Goal: Feedback & Contribution: Contribute content

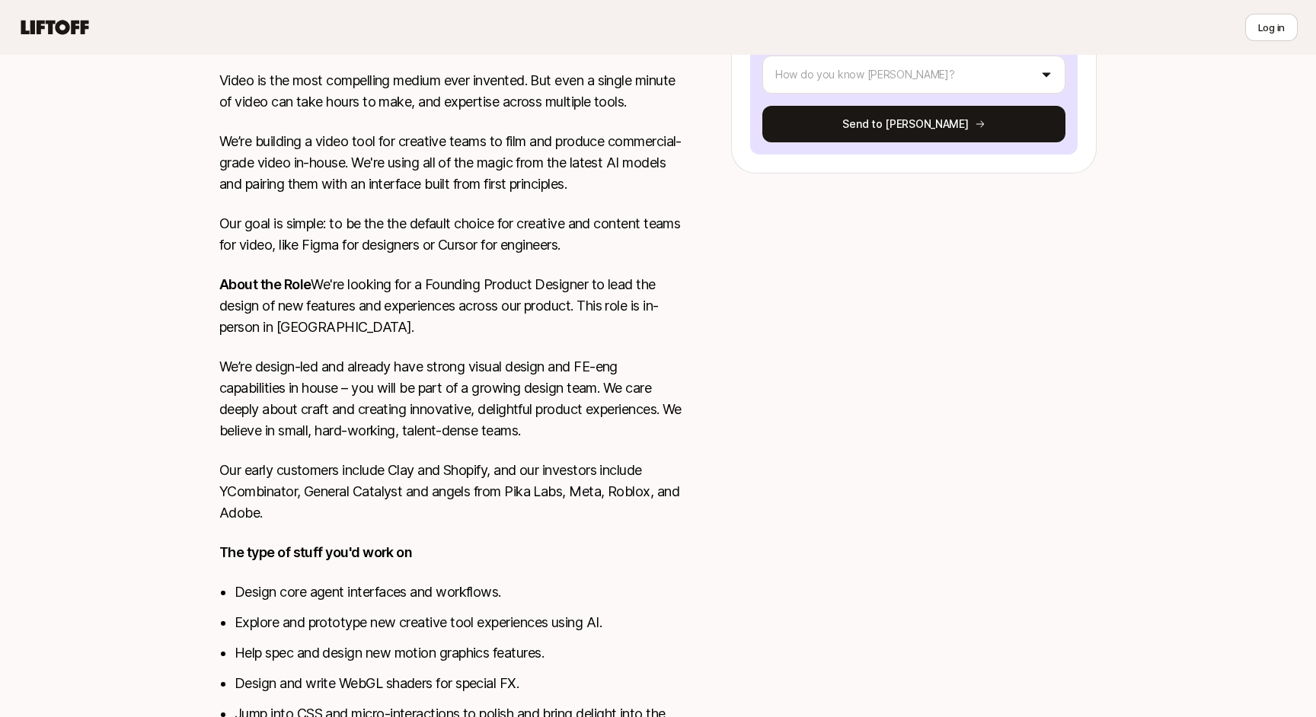
scroll to position [386, 0]
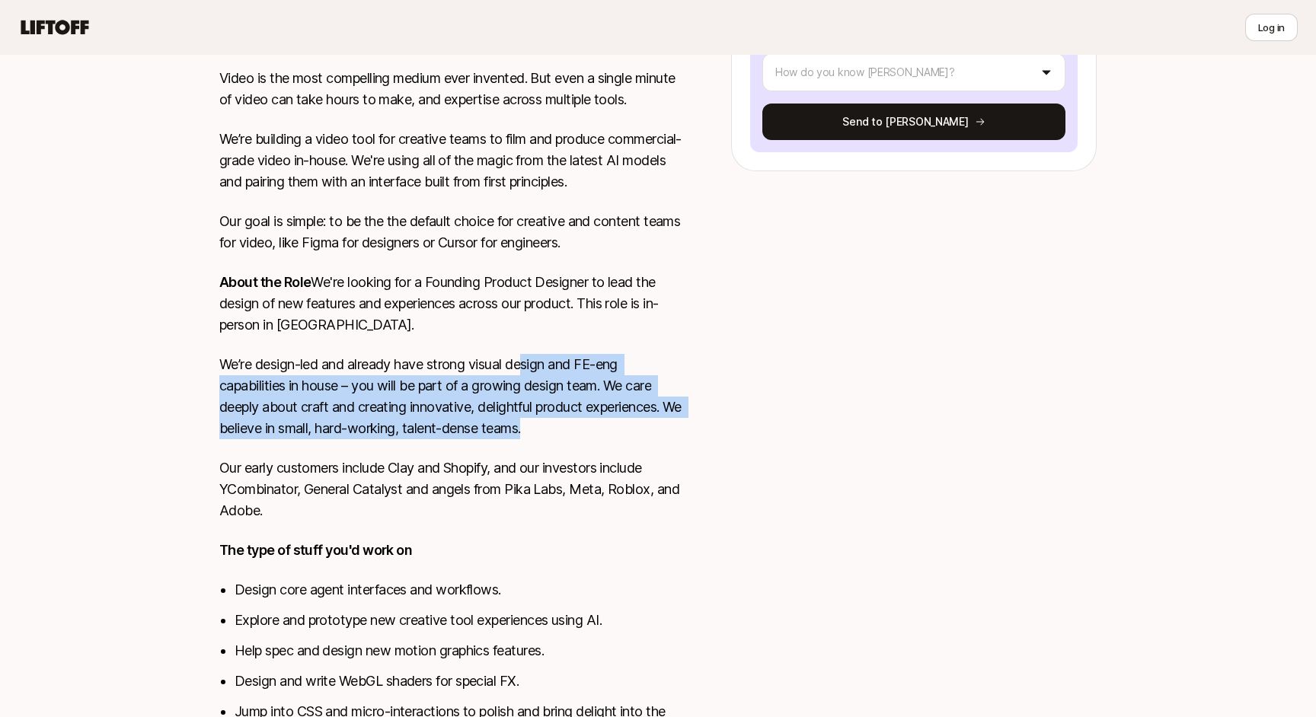
drag, startPoint x: 557, startPoint y: 430, endPoint x: 529, endPoint y: 363, distance: 72.0
click at [529, 363] on p "We’re design-led and already have strong visual design and FE-eng capabilities …" at bounding box center [450, 396] width 463 height 85
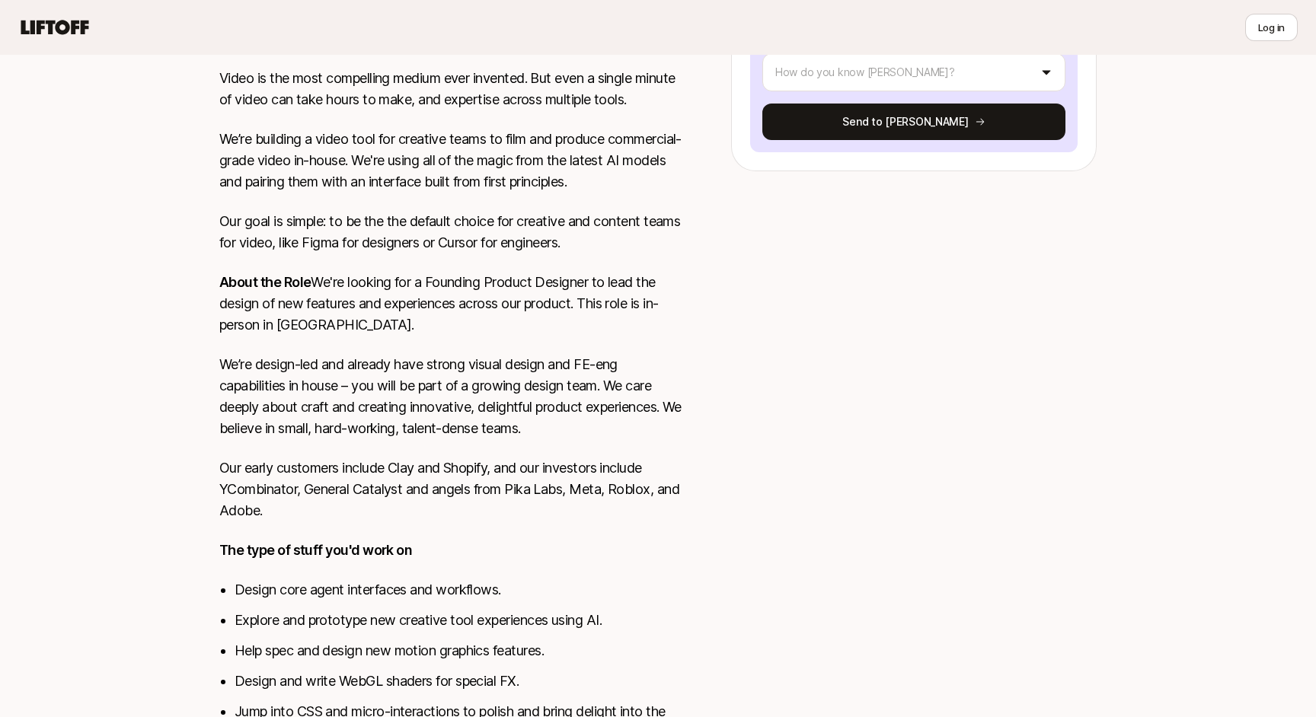
click at [497, 342] on div "Video is the most compelling medium ever invented. But even a single minute of …" at bounding box center [450, 430] width 463 height 725
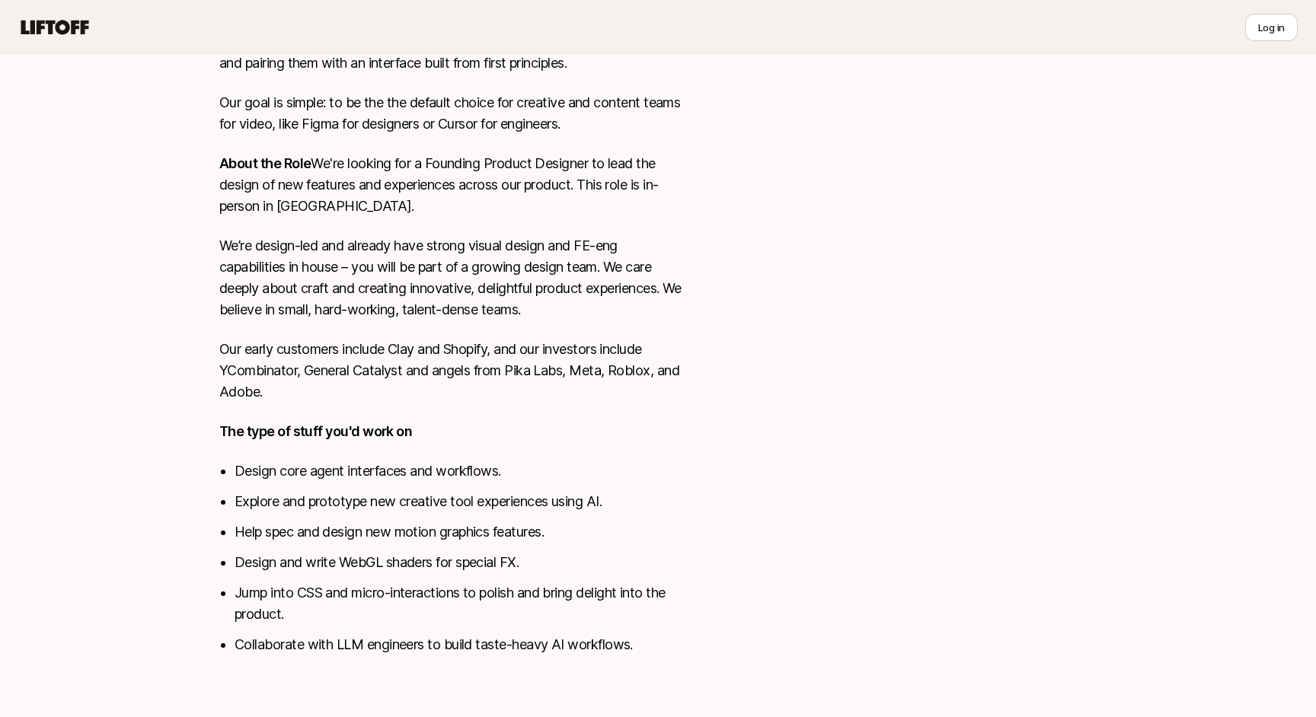
scroll to position [510, 0]
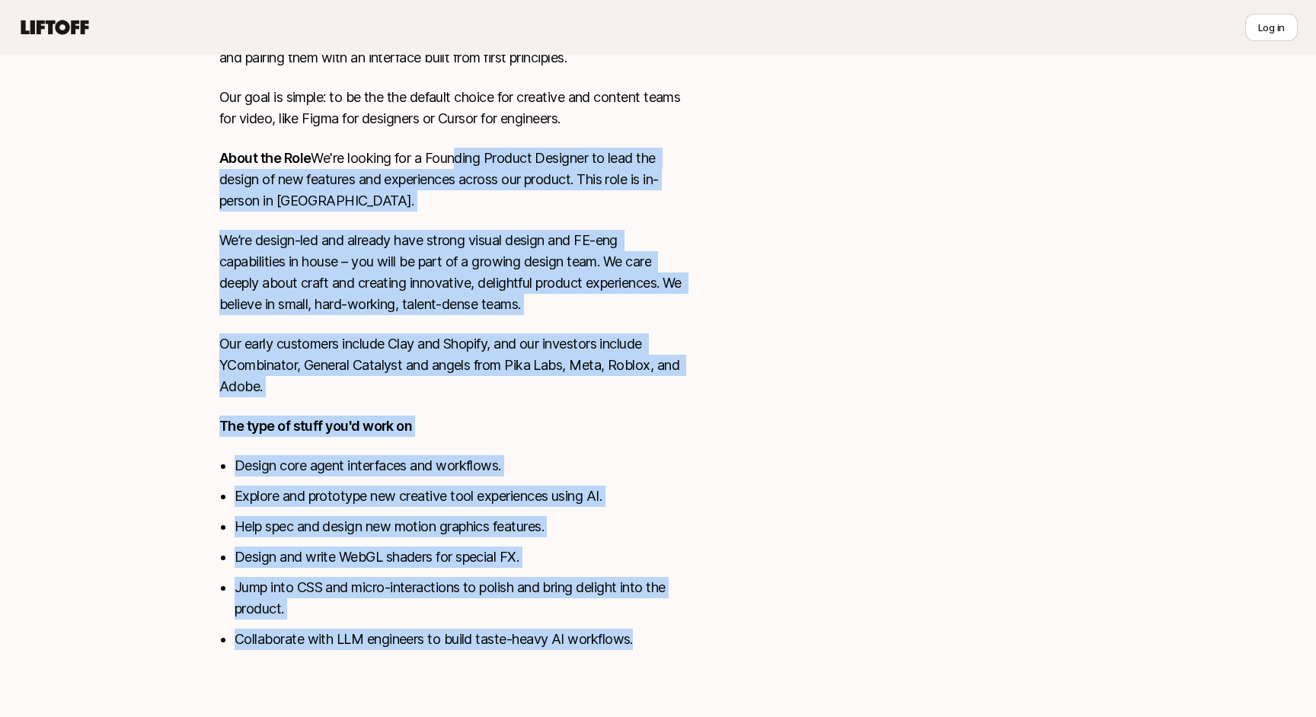
drag, startPoint x: 643, startPoint y: 640, endPoint x: 354, endPoint y: 184, distance: 539.9
click at [355, 184] on div "Video is the most compelling medium ever invented. But even a single minute of …" at bounding box center [450, 306] width 463 height 725
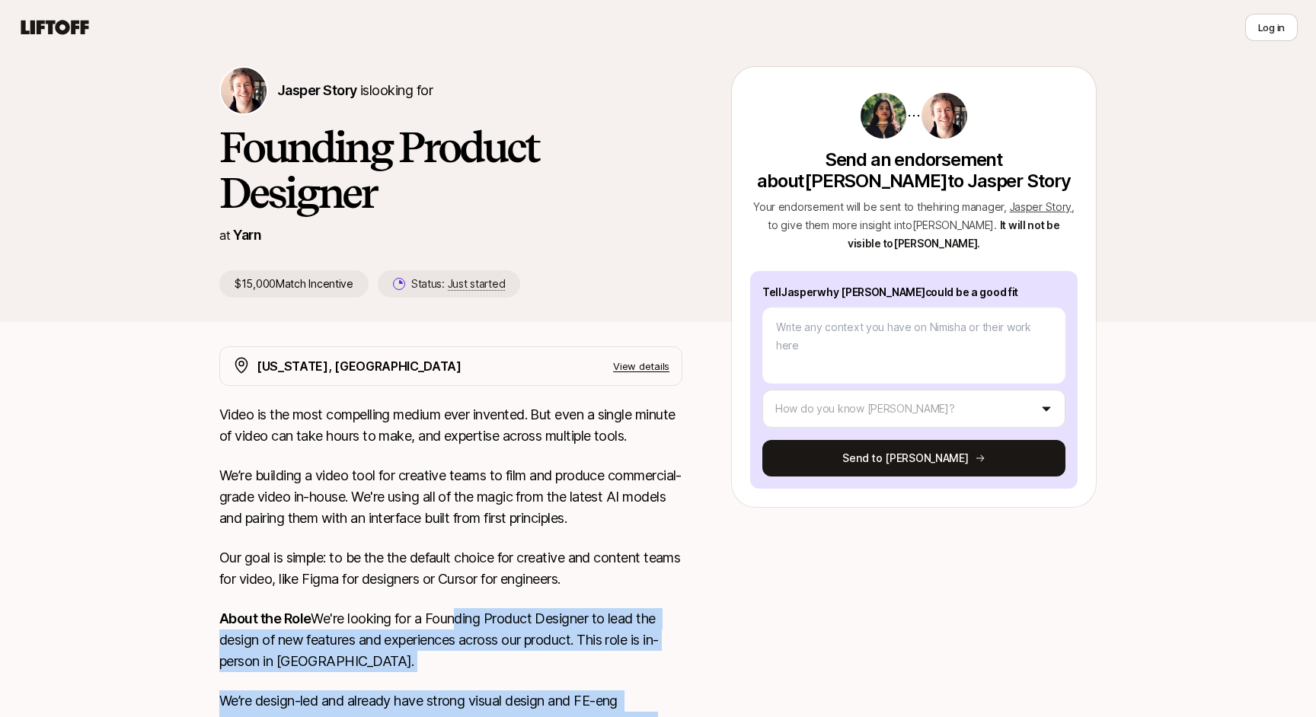
scroll to position [51, 0]
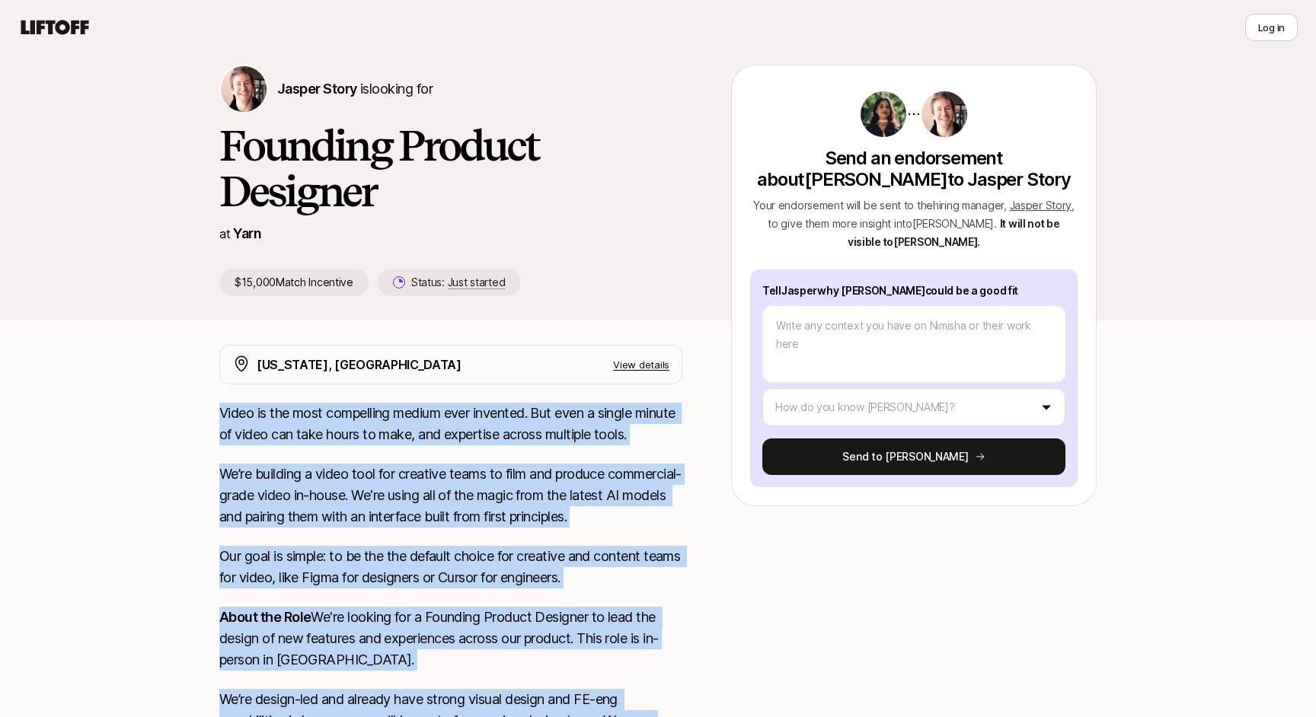
click at [222, 414] on p "Video is the most compelling medium ever invented. But even a single minute of …" at bounding box center [450, 424] width 463 height 43
click at [251, 241] on link "Yarn" at bounding box center [247, 233] width 28 height 16
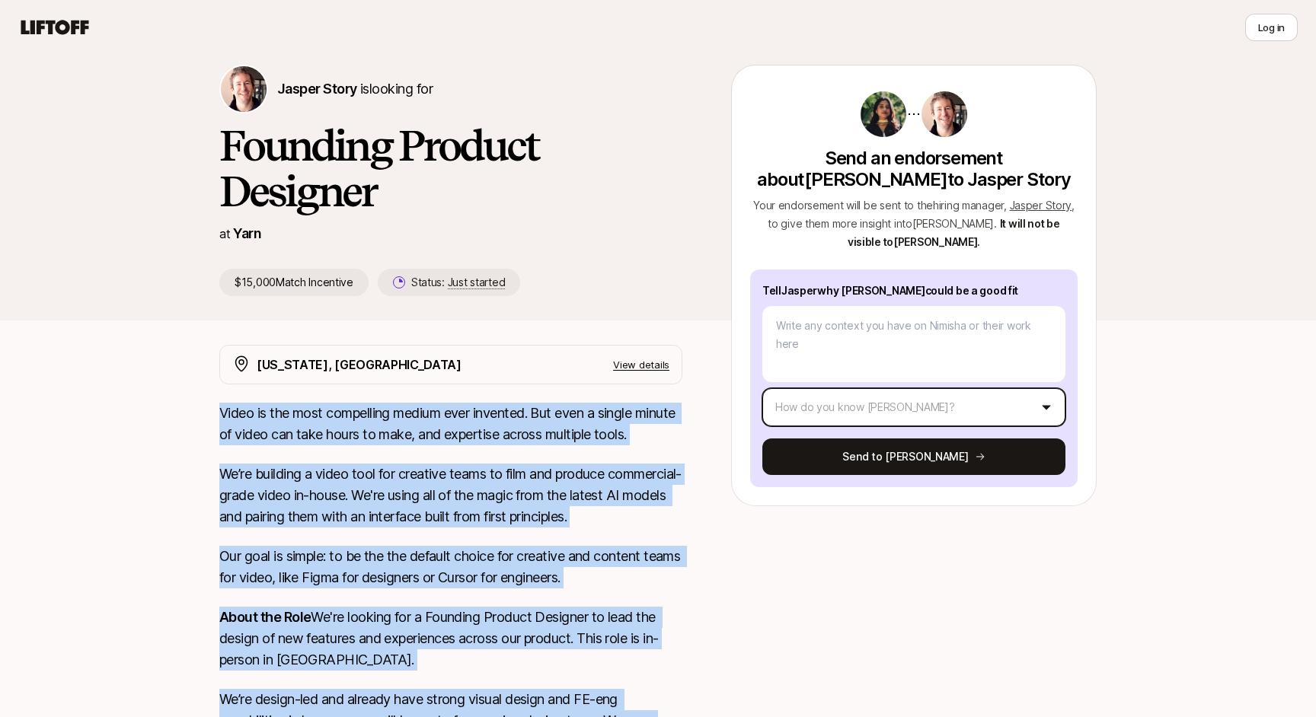
click at [832, 407] on html "👋 New to Liftoff? See how it works Log in Log in Jasper Story is looking for Fo…" at bounding box center [658, 307] width 1316 height 717
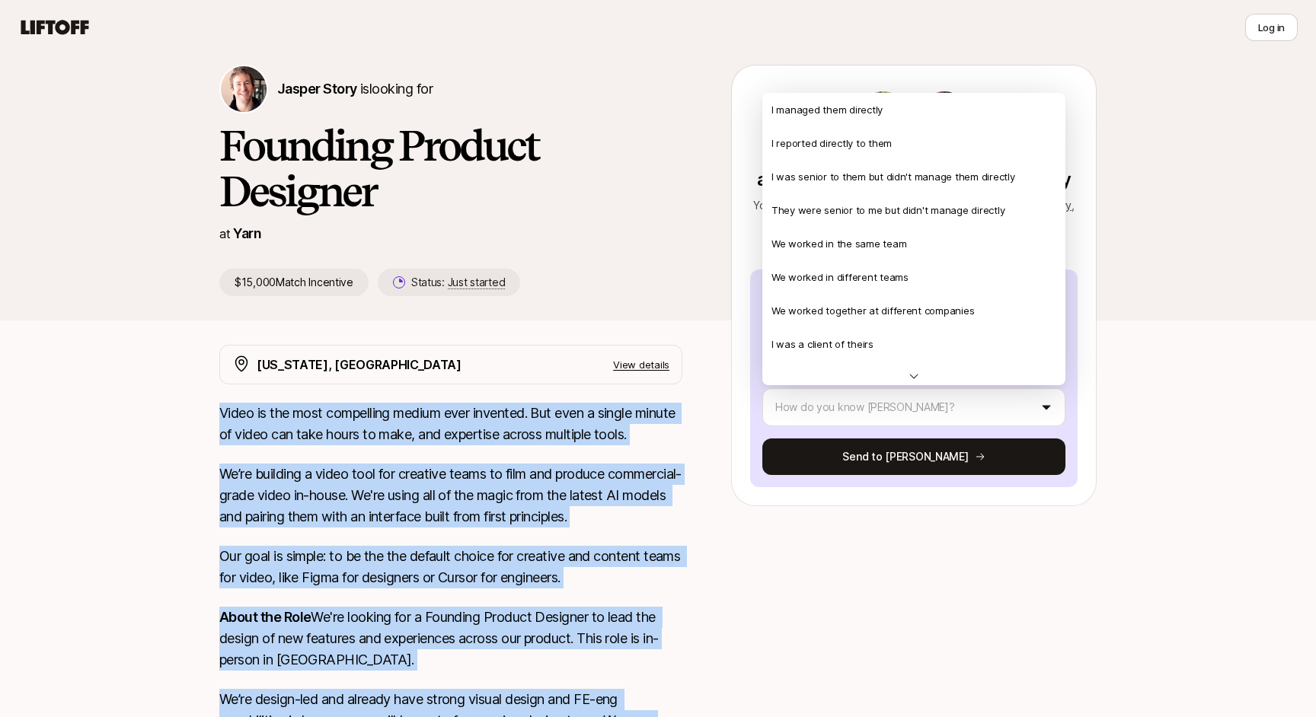
drag, startPoint x: 881, startPoint y: 177, endPoint x: 1162, endPoint y: 210, distance: 283.0
click at [1162, 209] on html "👋 New to Liftoff? See how it works Log in Log in Jasper Story is looking for Fo…" at bounding box center [658, 307] width 1316 height 717
type textarea "x"
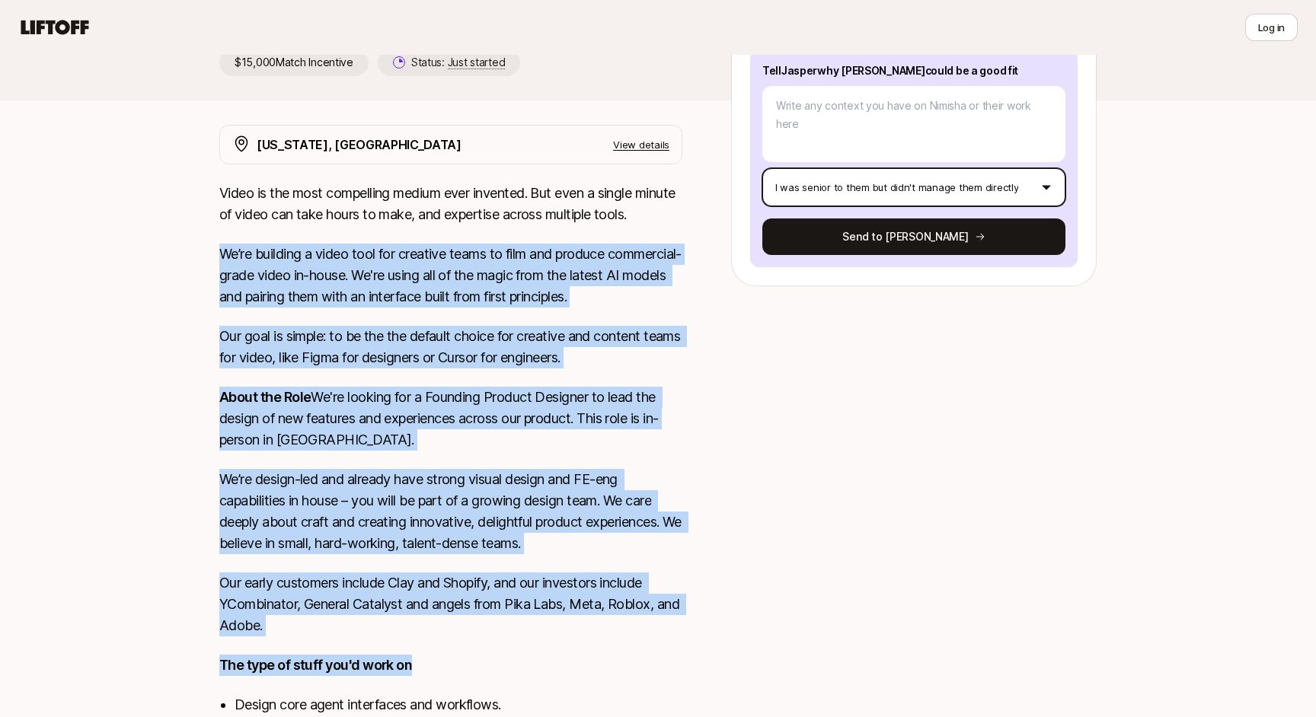
scroll to position [285, 0]
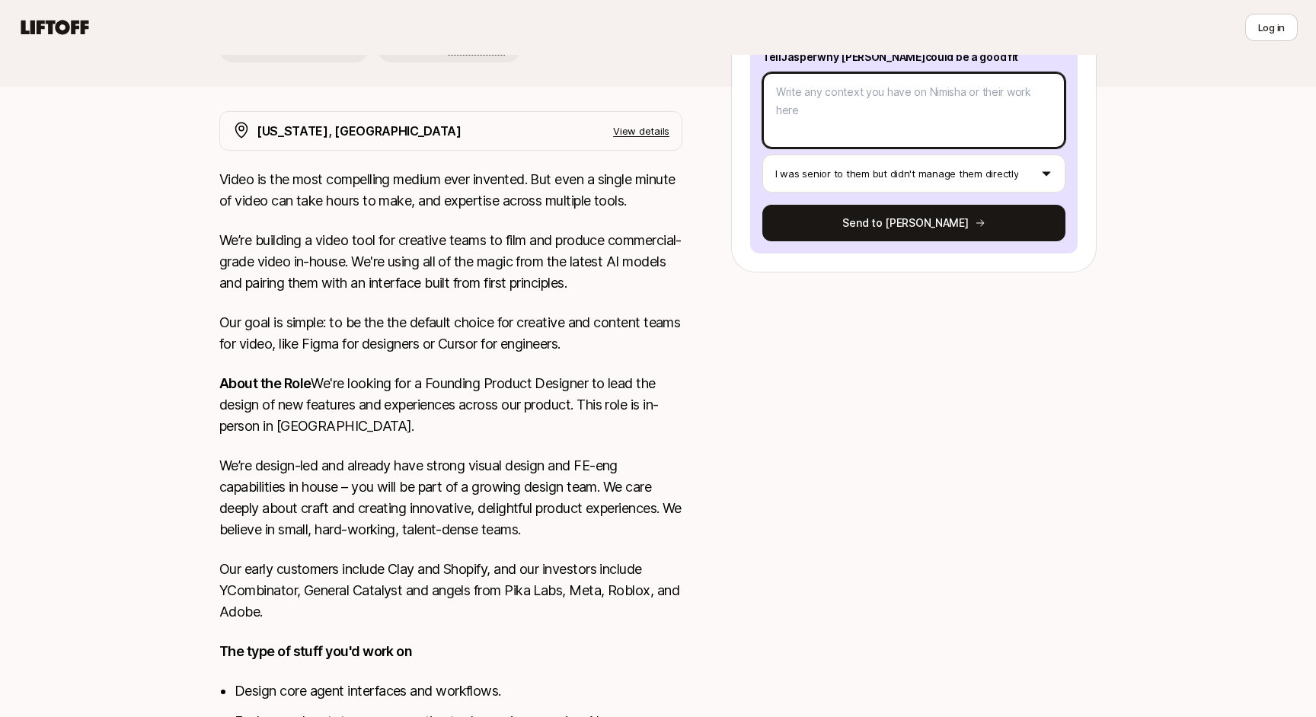
click at [940, 112] on textarea at bounding box center [913, 110] width 303 height 76
paste textarea "Loremip do s amet consecte adipisci eli, seddoe temporinci utl et dol magna al …"
type textarea "Loremip do s amet consecte adipisci eli, seddoe temporinci utl et dol magna al …"
type textarea "x"
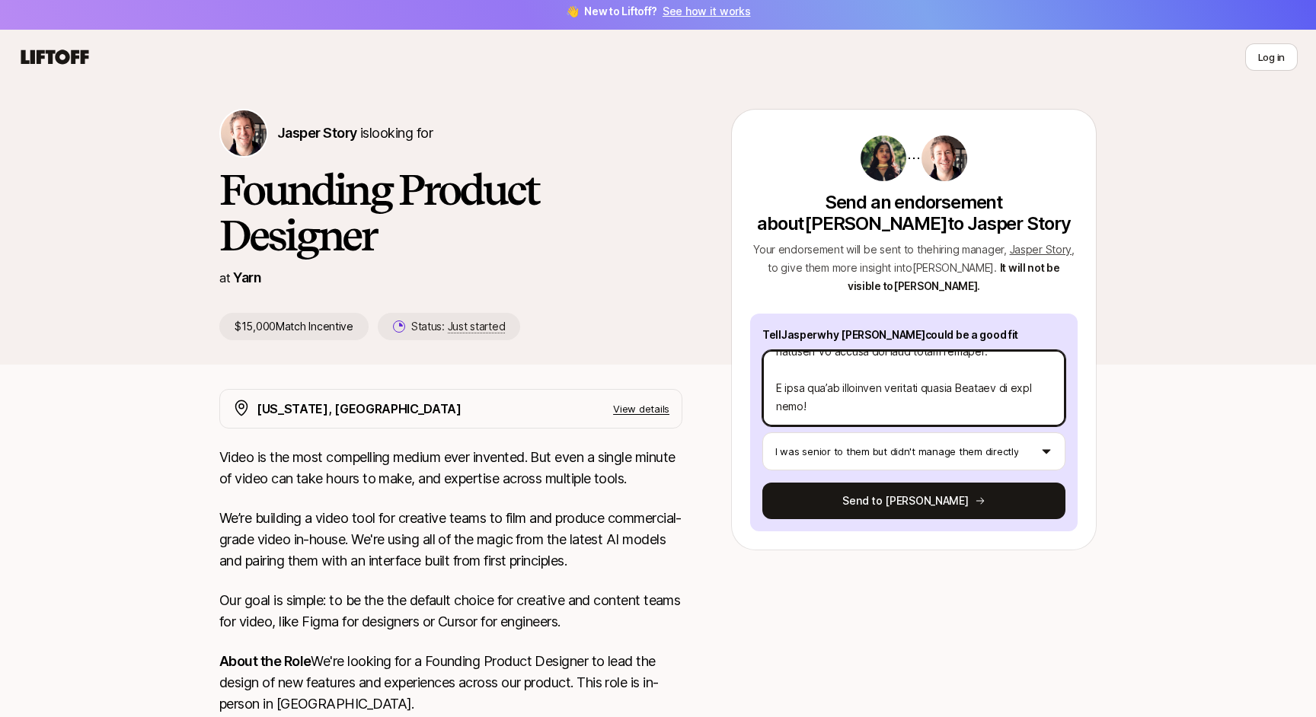
scroll to position [0, 0]
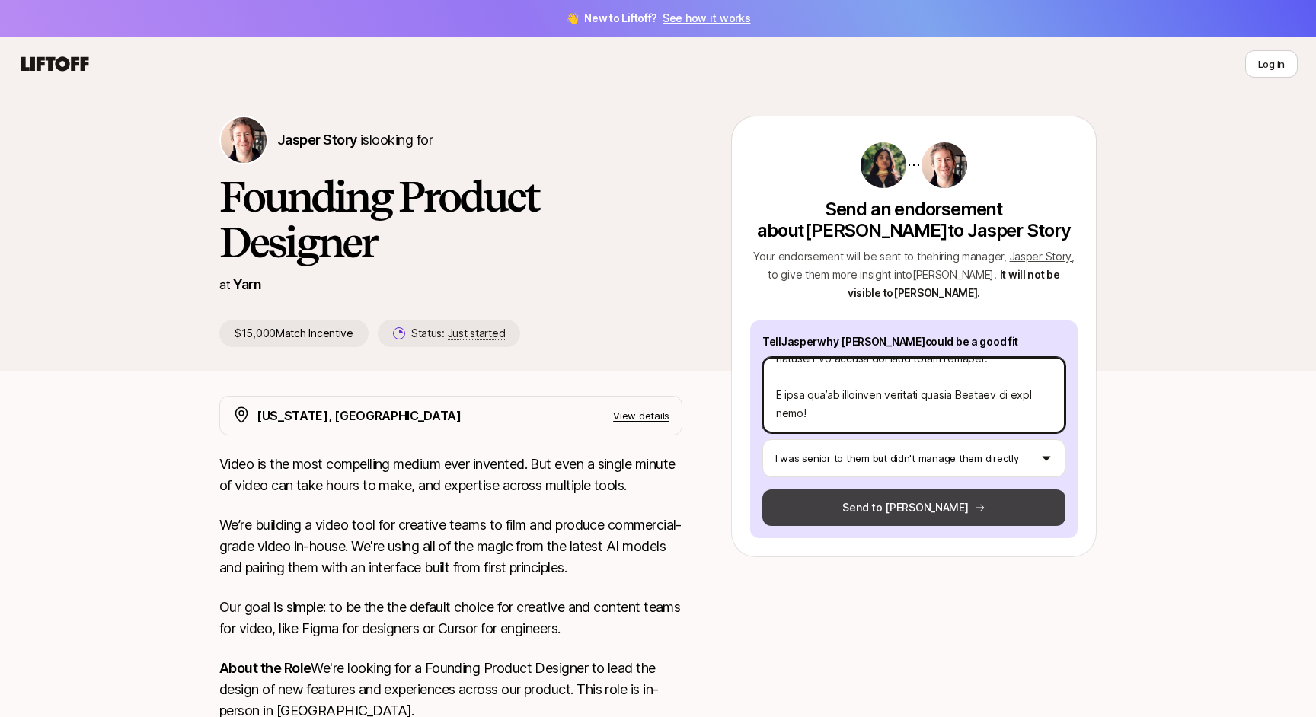
type textarea "Loremip do s amet consecte adipisci eli, seddoe temporinci utl et dol magna al …"
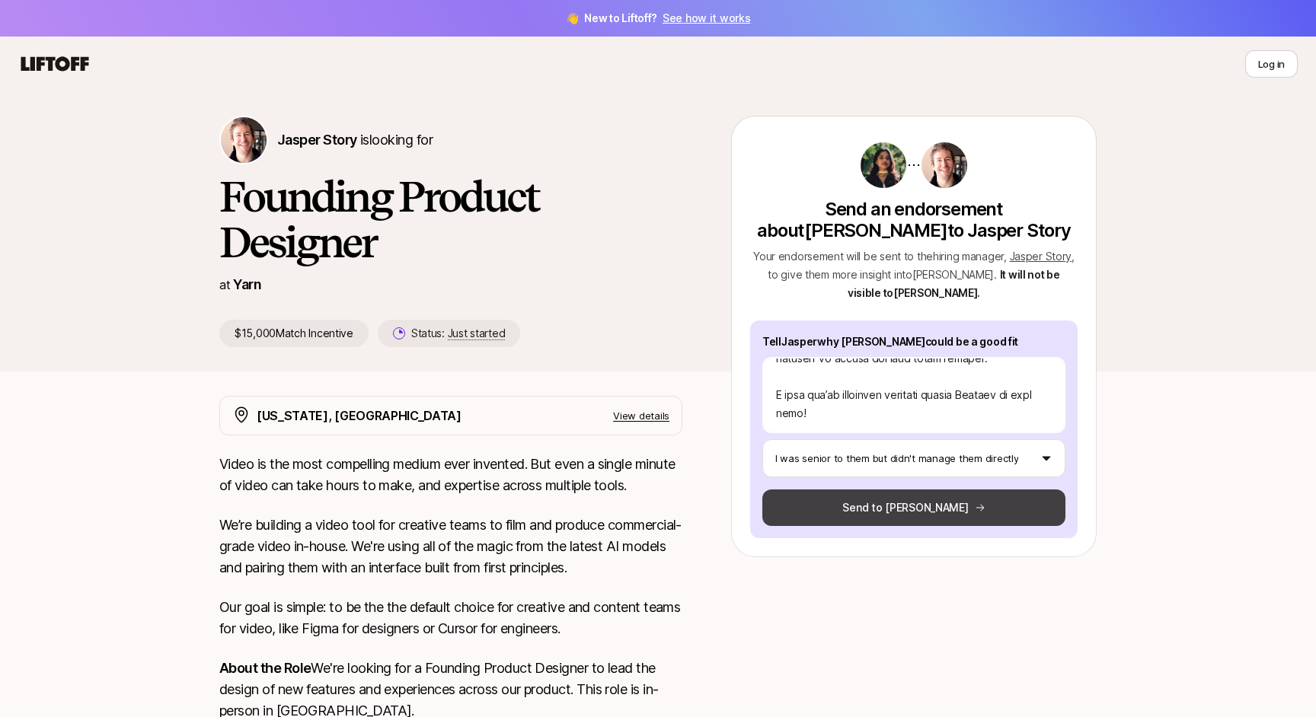
click at [880, 504] on button "Send to [PERSON_NAME]" at bounding box center [913, 508] width 303 height 37
type textarea "x"
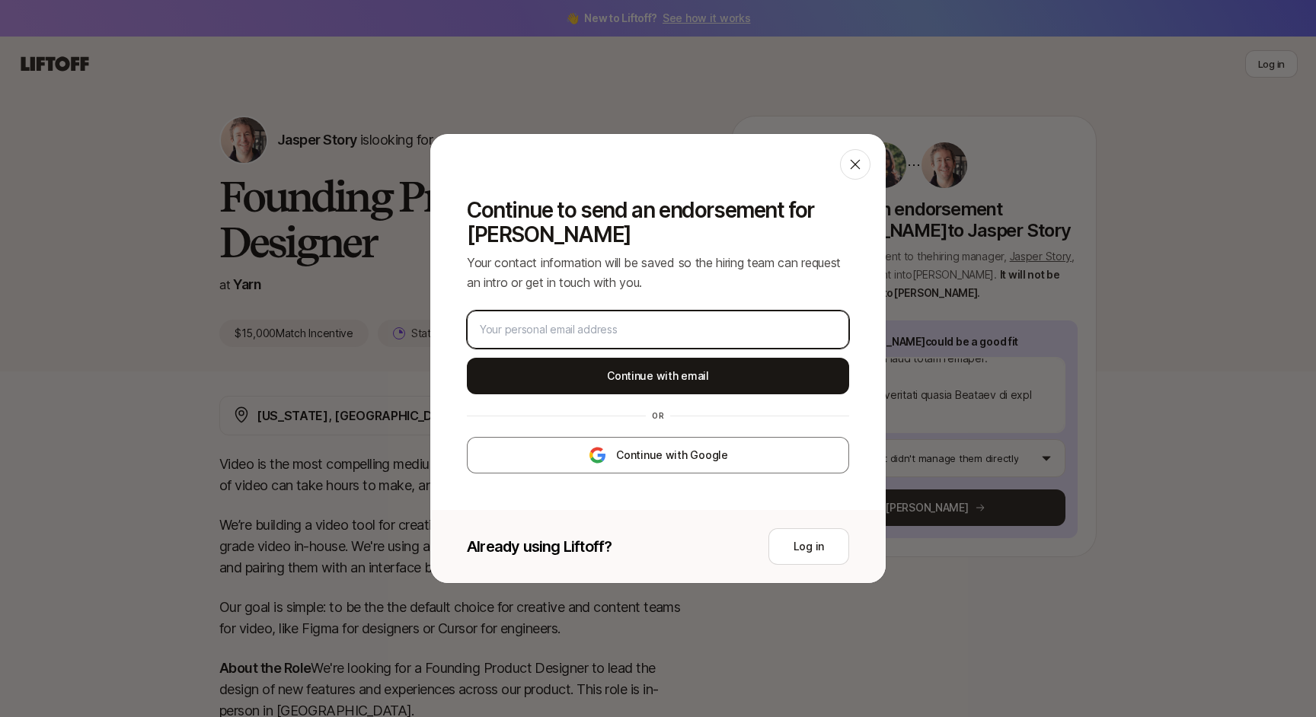
click at [688, 332] on input "email" at bounding box center [658, 330] width 356 height 18
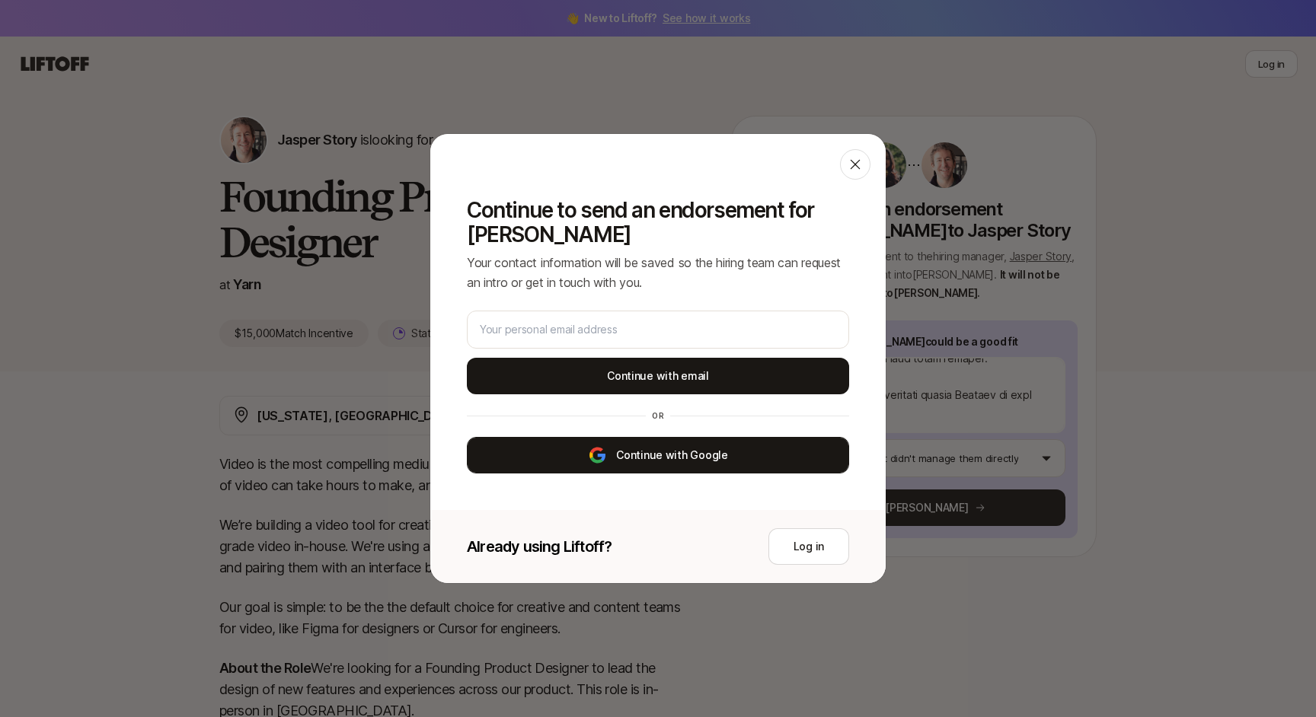
click at [687, 461] on button "Continue with Google" at bounding box center [658, 455] width 382 height 37
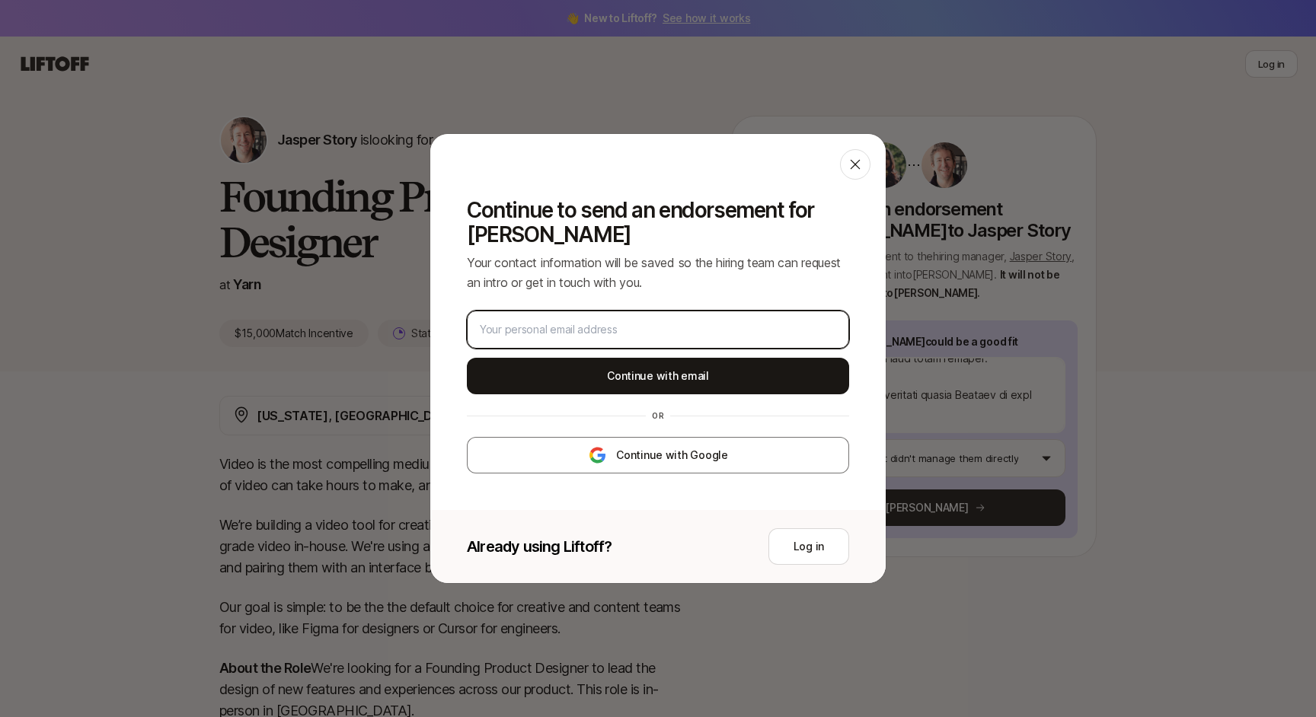
click at [631, 331] on input "email" at bounding box center [658, 330] width 356 height 18
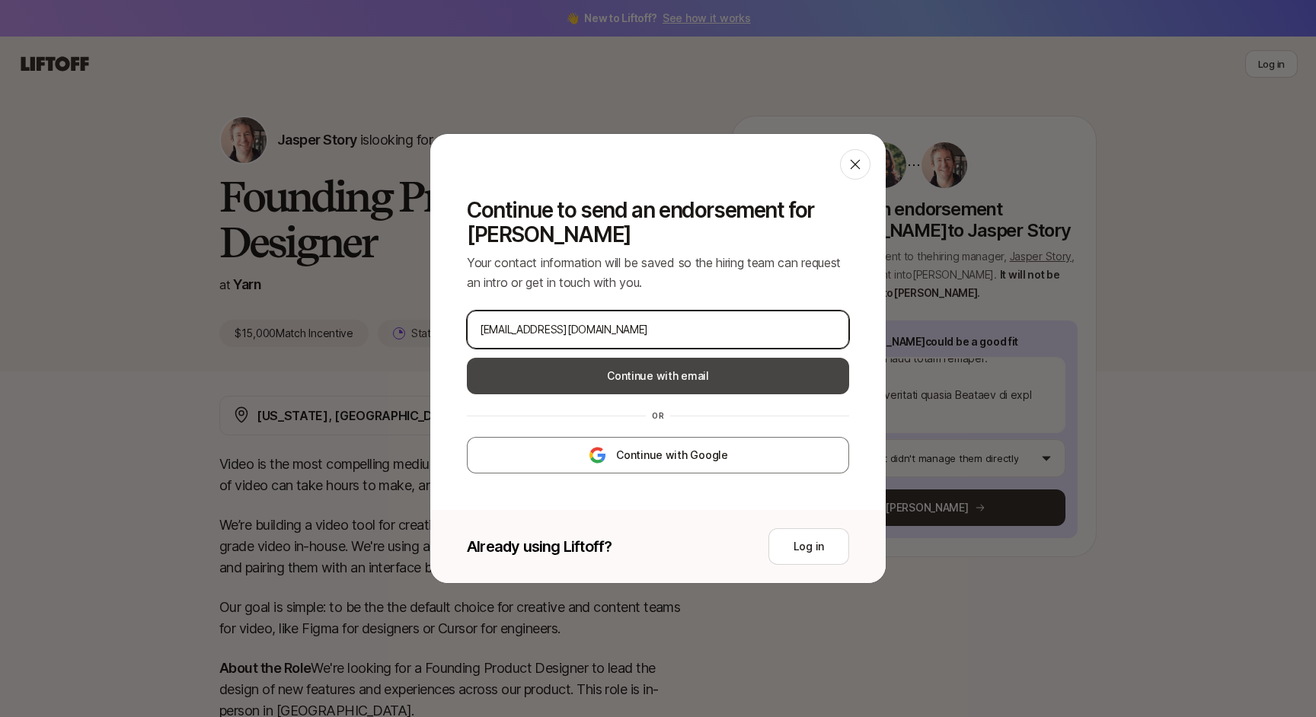
type input "[EMAIL_ADDRESS][DOMAIN_NAME]"
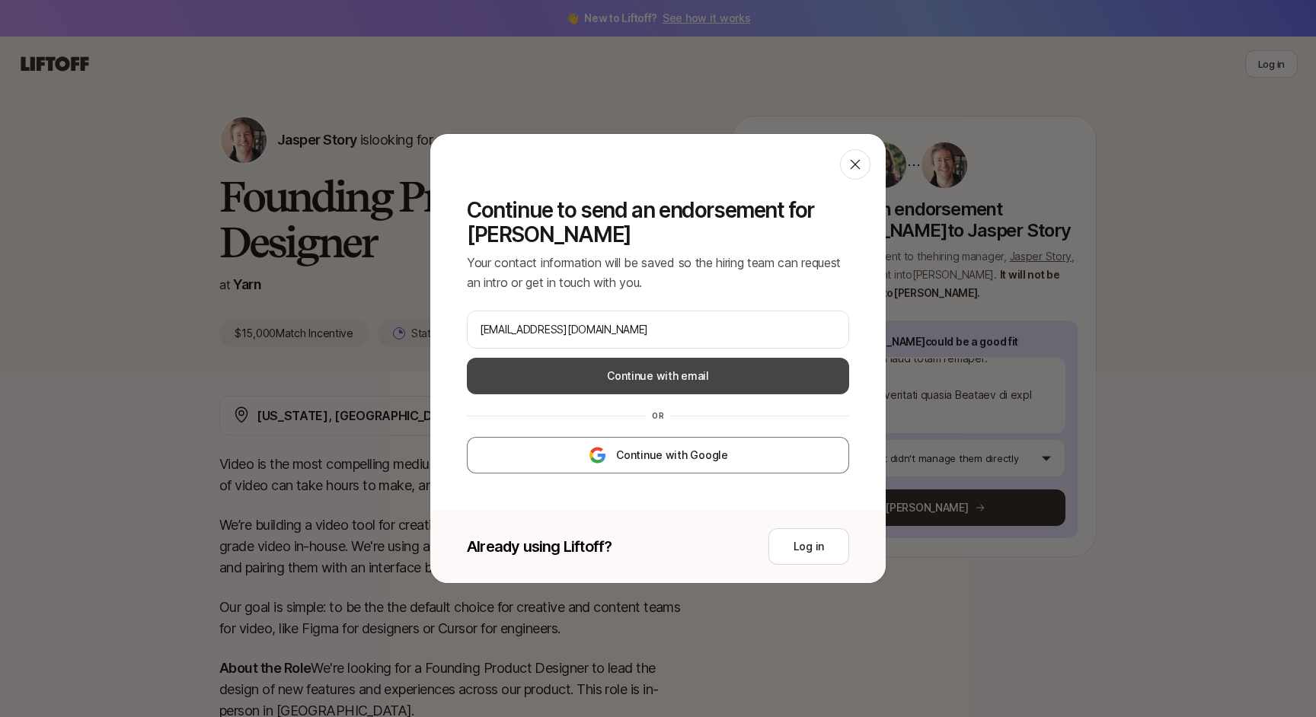
click at [634, 378] on button "Continue with email" at bounding box center [658, 376] width 382 height 37
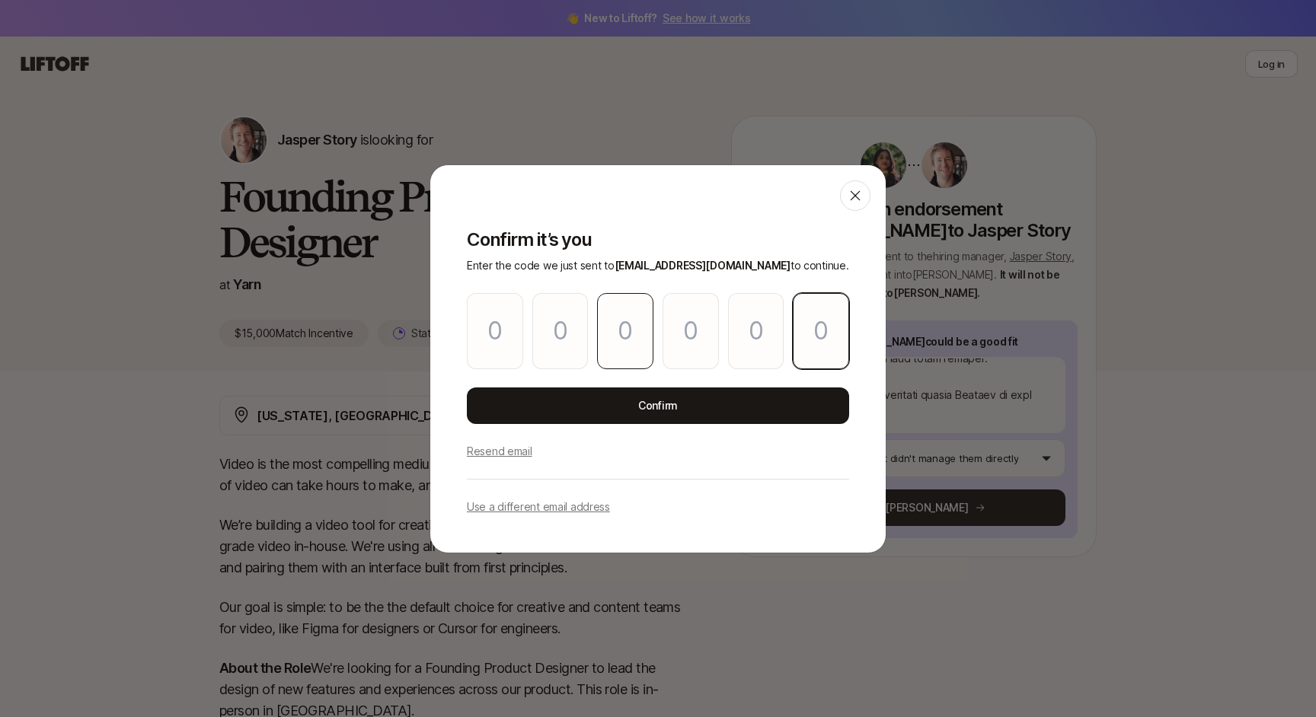
paste input "0"
type input "0"
type input "4"
type input "5"
type input "4"
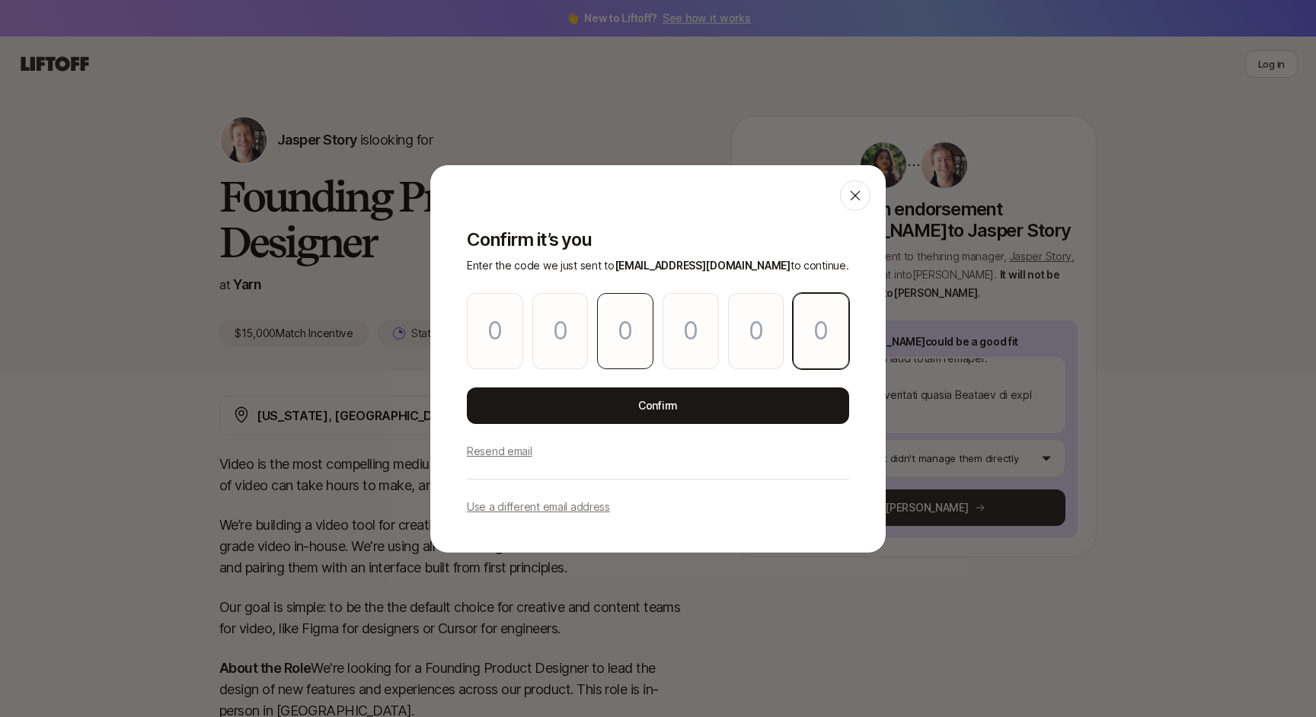
type input "6"
type input "0"
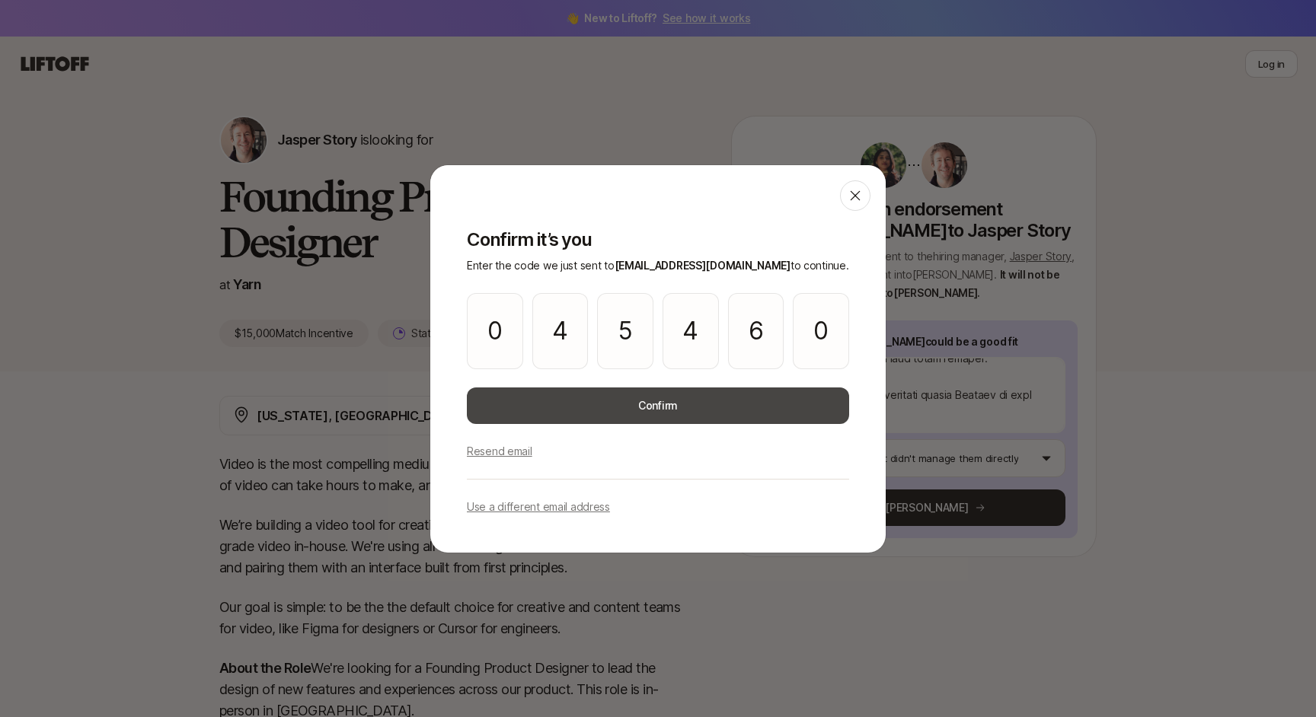
click at [657, 398] on button "Confirm" at bounding box center [658, 406] width 382 height 37
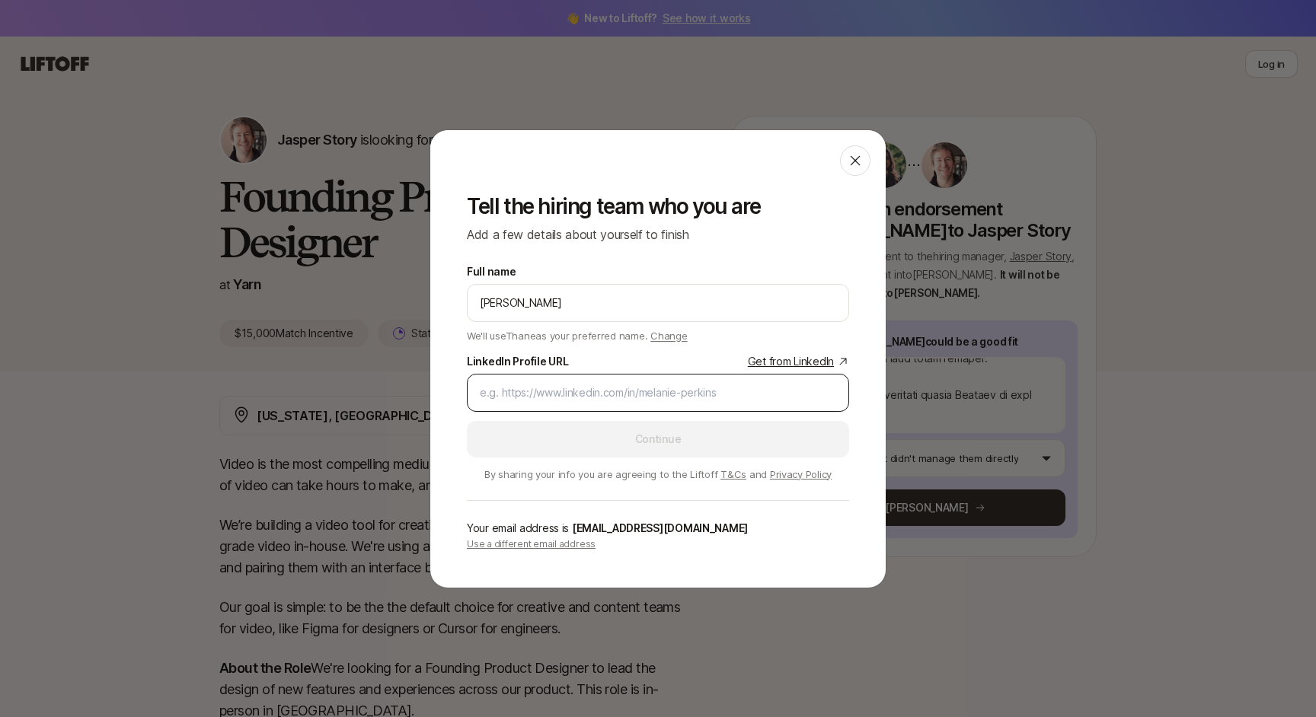
type input "[PERSON_NAME]"
click at [575, 388] on input "LinkedIn Profile URL Get from LinkedIn" at bounding box center [658, 393] width 356 height 18
paste input "[URL][DOMAIN_NAME]"
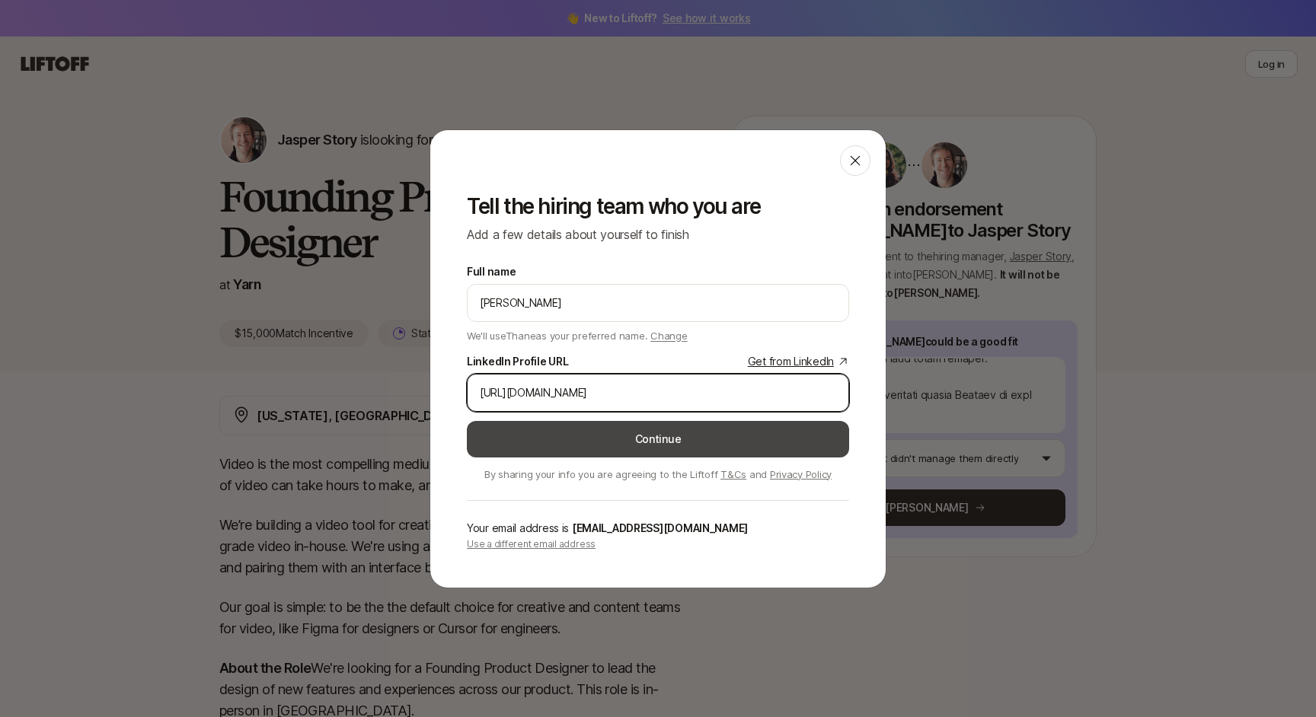
type input "[URL][DOMAIN_NAME]"
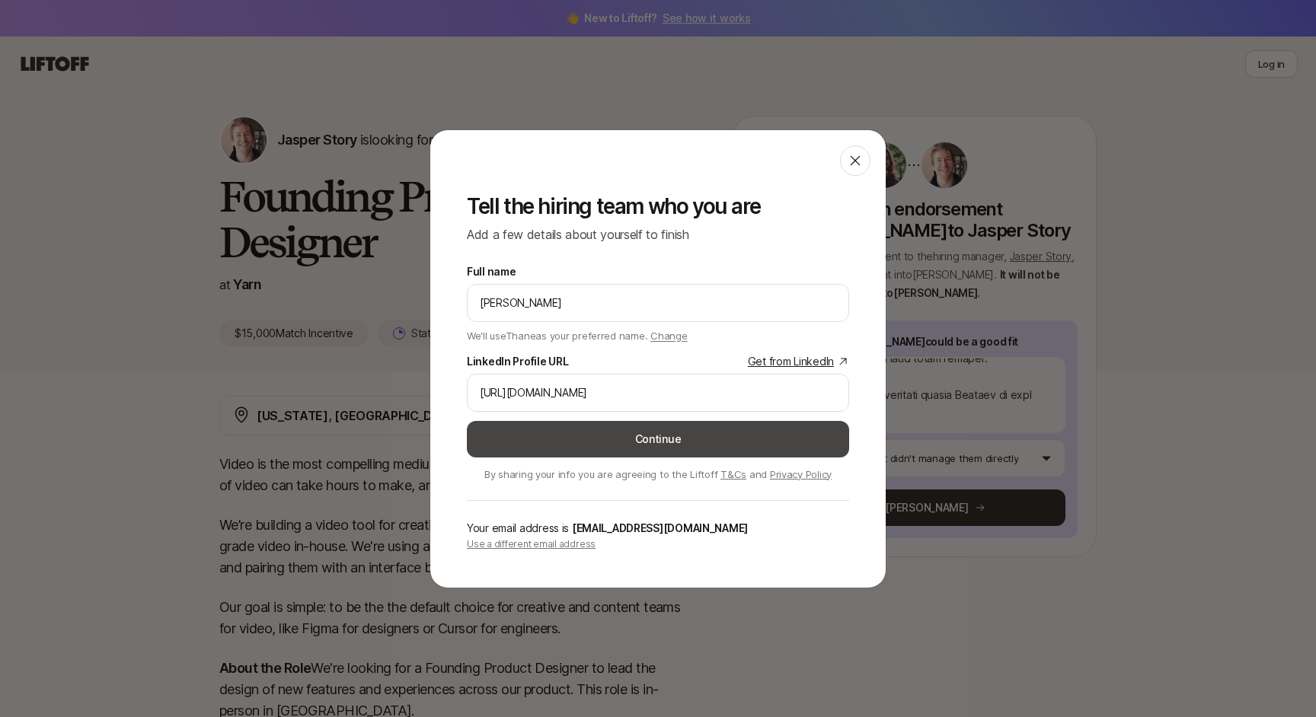
click at [609, 439] on button "Continue" at bounding box center [658, 439] width 382 height 37
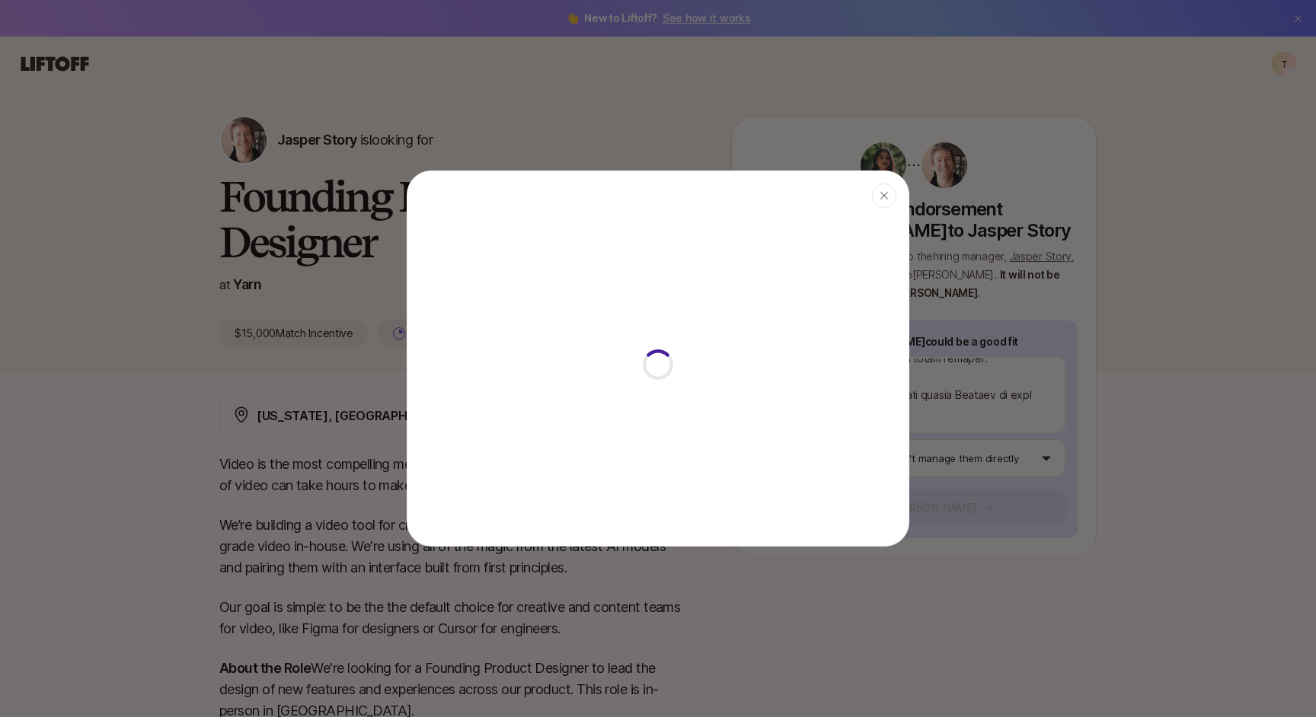
type textarea "x"
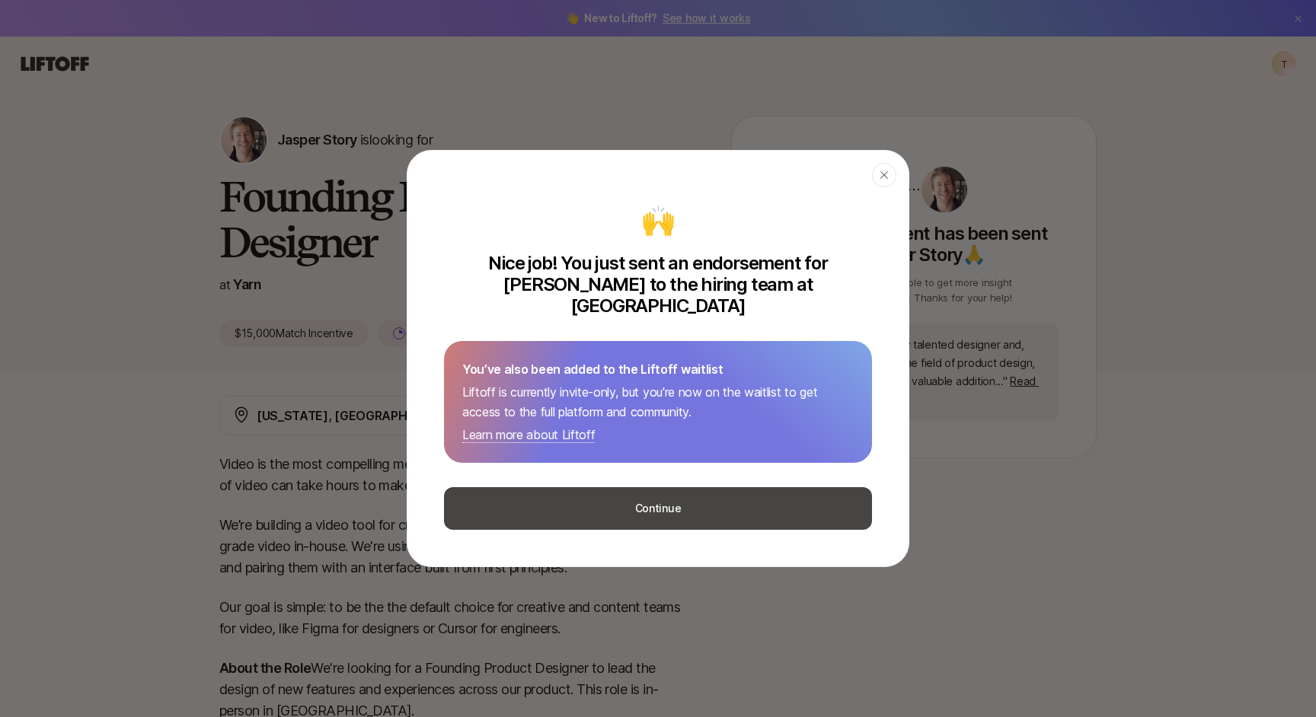
click at [634, 509] on button "Continue" at bounding box center [658, 508] width 428 height 43
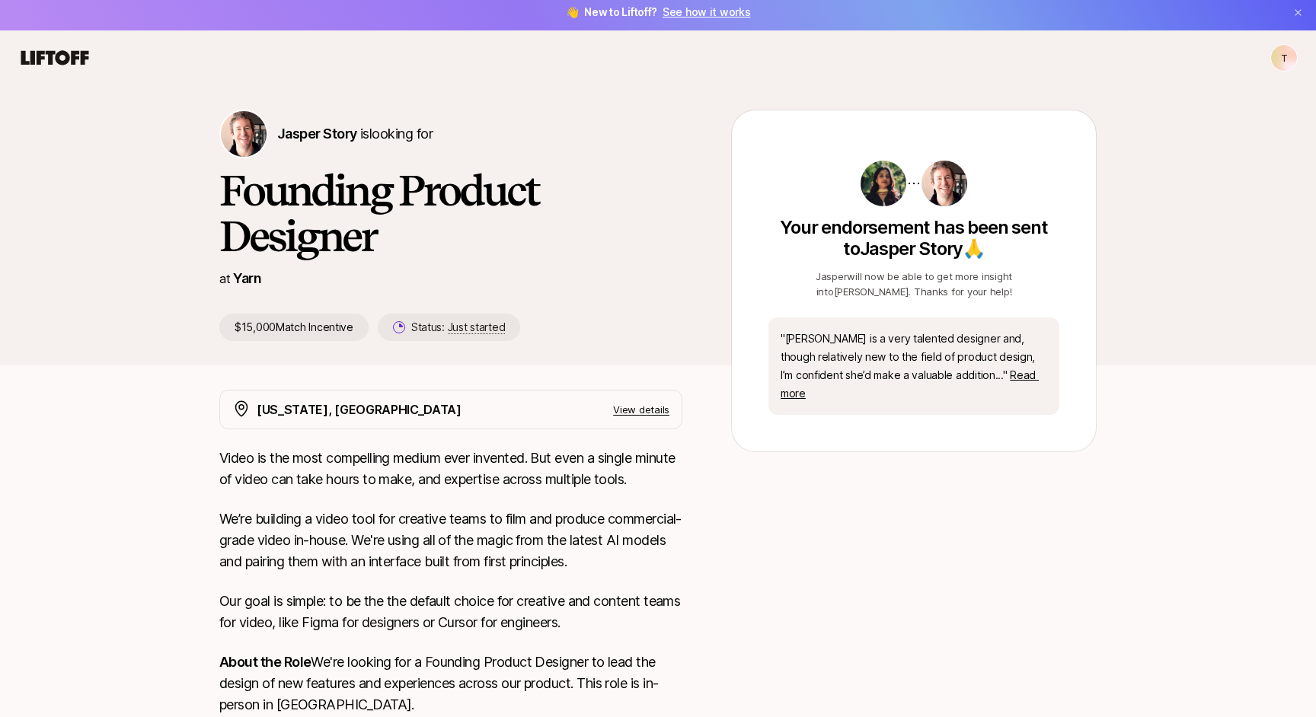
scroll to position [4, 0]
